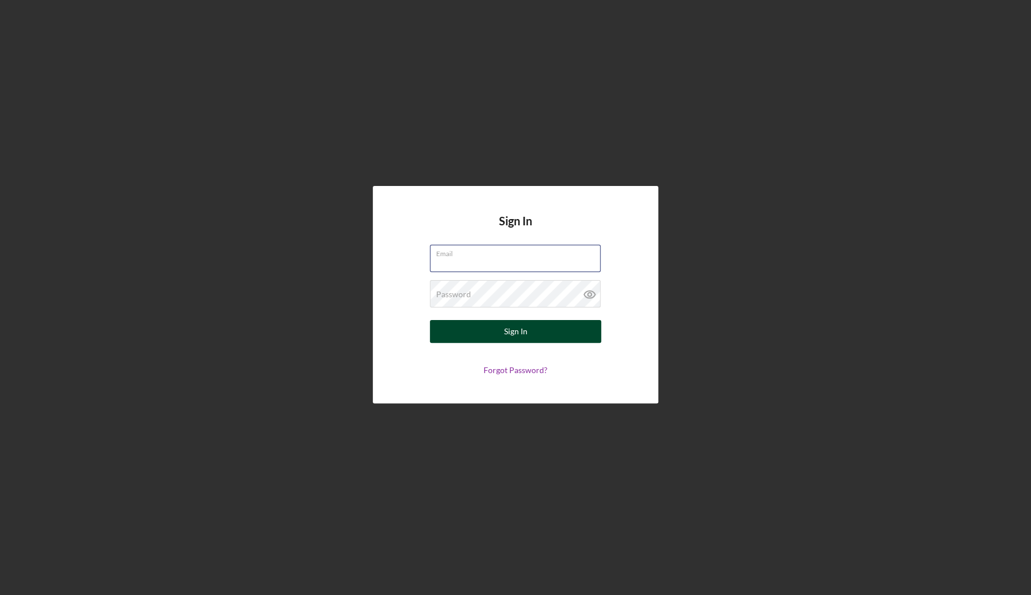
type input "[EMAIL_ADDRESS][DOMAIN_NAME]"
click at [497, 333] on button "Sign In" at bounding box center [515, 331] width 171 height 23
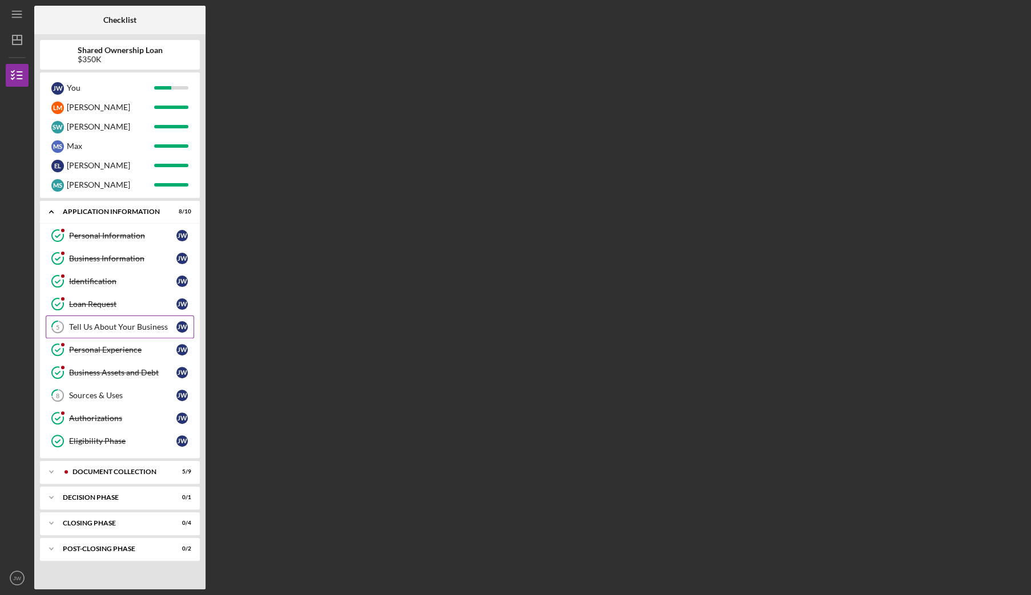
click at [115, 325] on div "Tell Us About Your Business" at bounding box center [122, 326] width 107 height 9
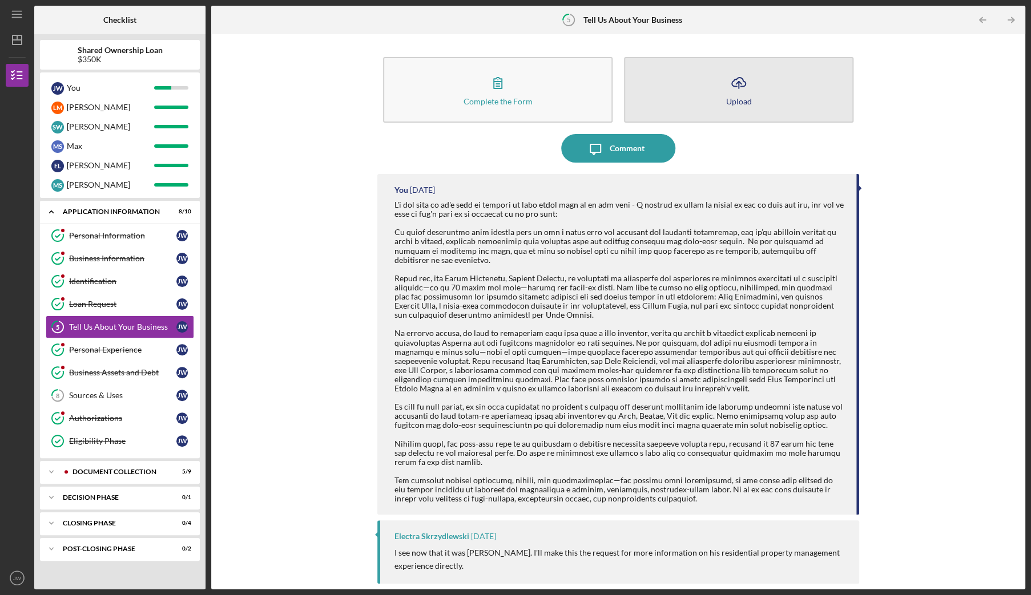
click at [688, 102] on button "Icon/Upload Upload" at bounding box center [738, 90] width 229 height 66
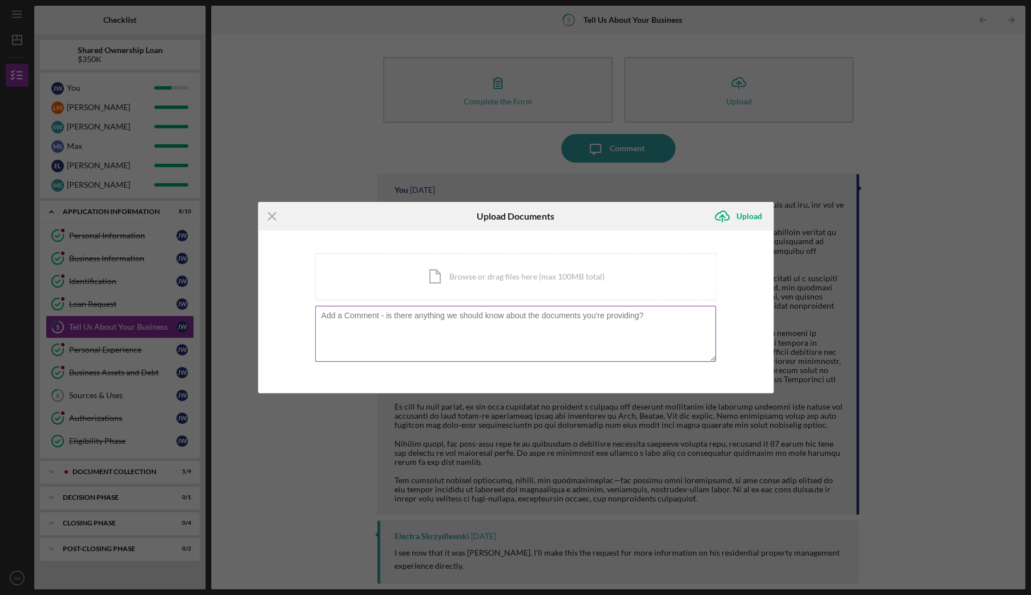
click at [381, 316] on textarea at bounding box center [515, 334] width 401 height 56
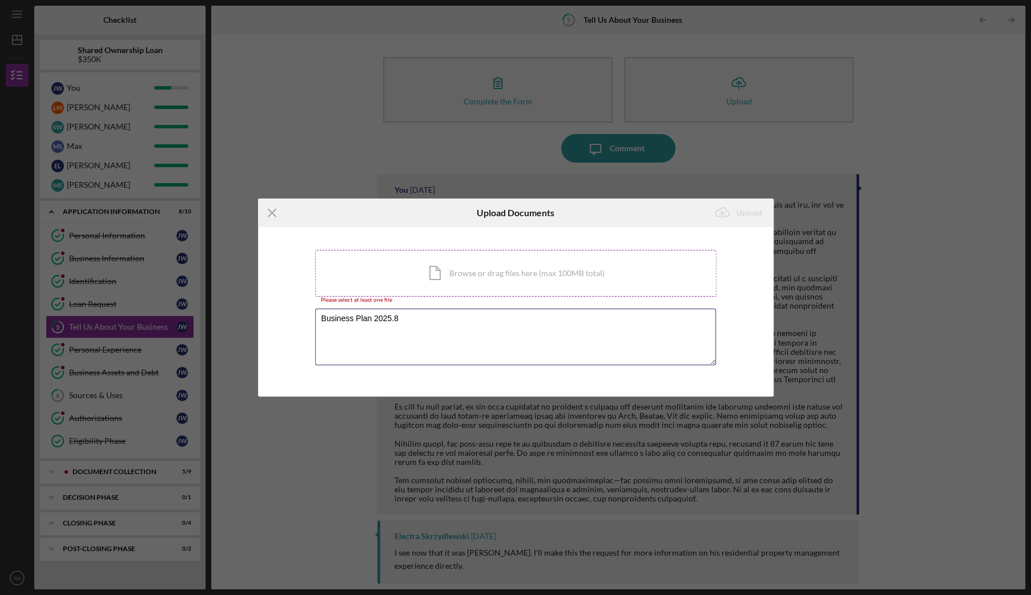
type textarea "Business Plan 2025.8"
click at [481, 271] on div "Icon/Document Browse or drag files here (max 100MB total) Tap to choose files o…" at bounding box center [515, 273] width 401 height 47
click at [452, 261] on div "Icon/Document Browse or drag files here (max 100MB total) Tap to choose files o…" at bounding box center [515, 273] width 401 height 47
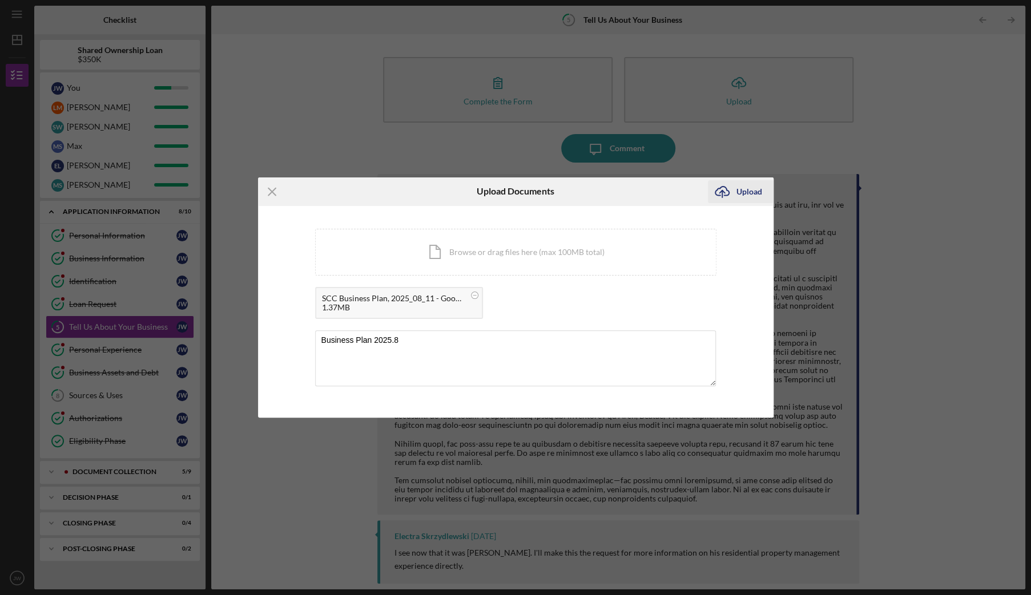
click at [732, 191] on icon "Icon/Upload" at bounding box center [722, 191] width 29 height 29
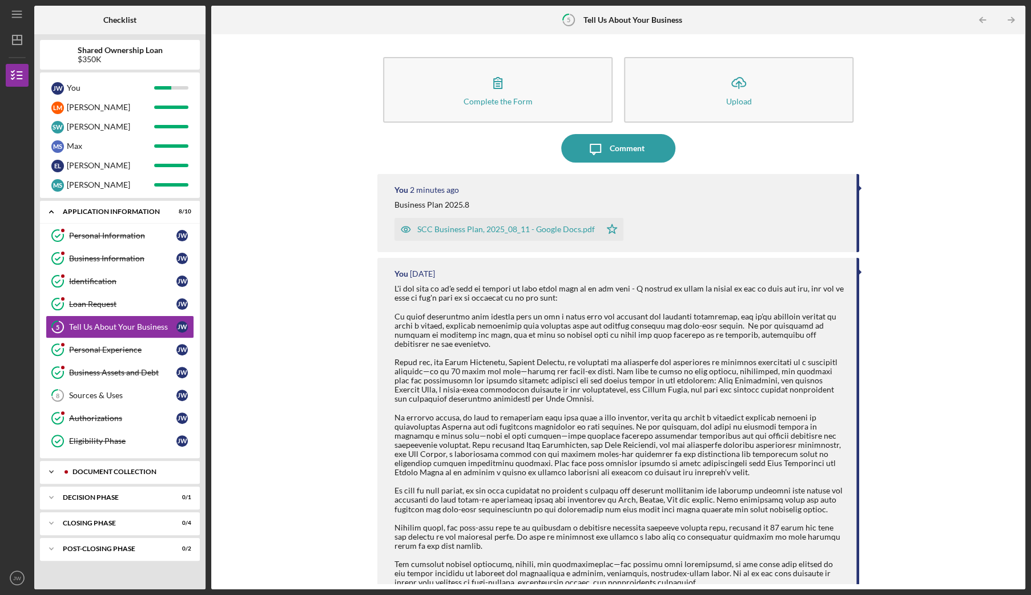
click at [112, 461] on div "Icon/Expander Document Collection 5 / 9" at bounding box center [120, 472] width 160 height 23
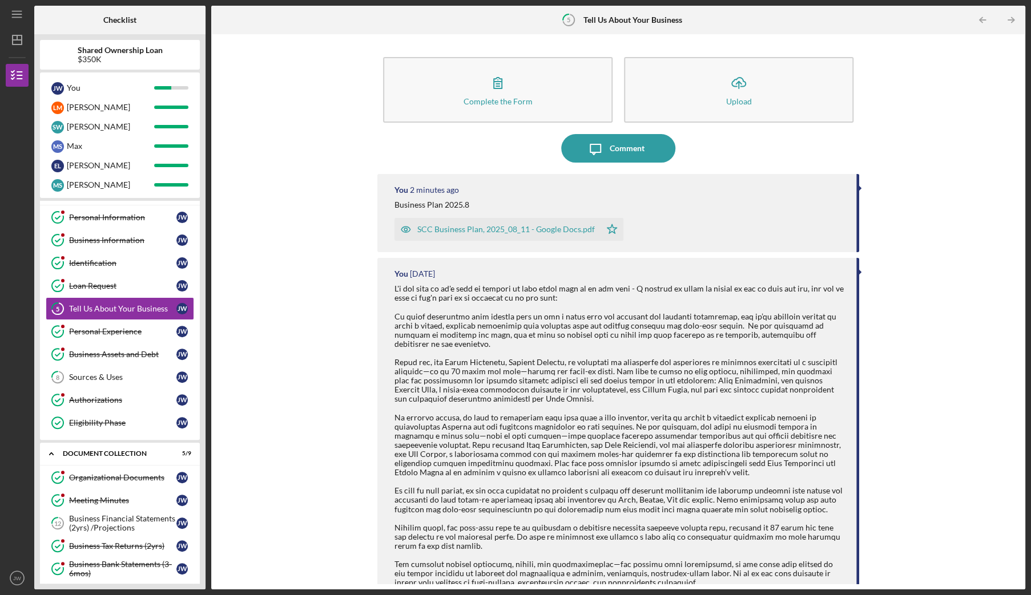
scroll to position [14, 0]
